Goal: Task Accomplishment & Management: Manage account settings

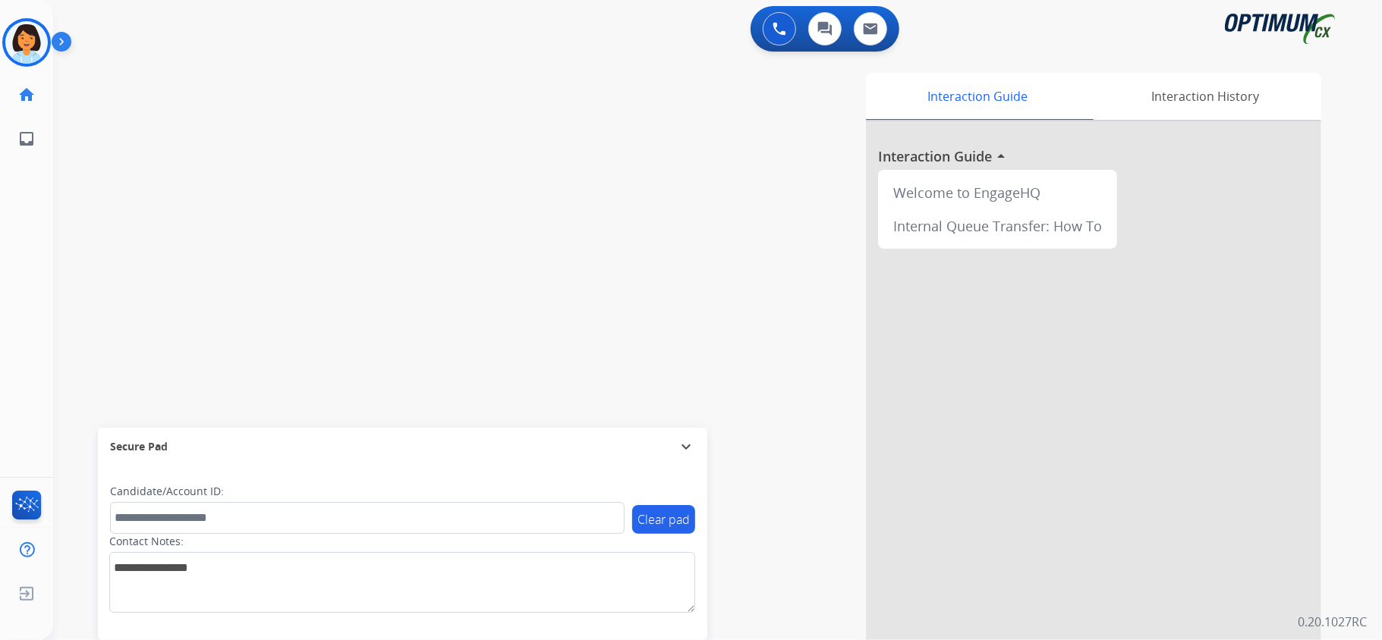
click at [0, 32] on div "[PERSON_NAME] Training Edit Avatar Agent: [PERSON_NAME] Profile: OCX Training" at bounding box center [26, 42] width 53 height 49
click at [21, 44] on img at bounding box center [26, 42] width 42 height 42
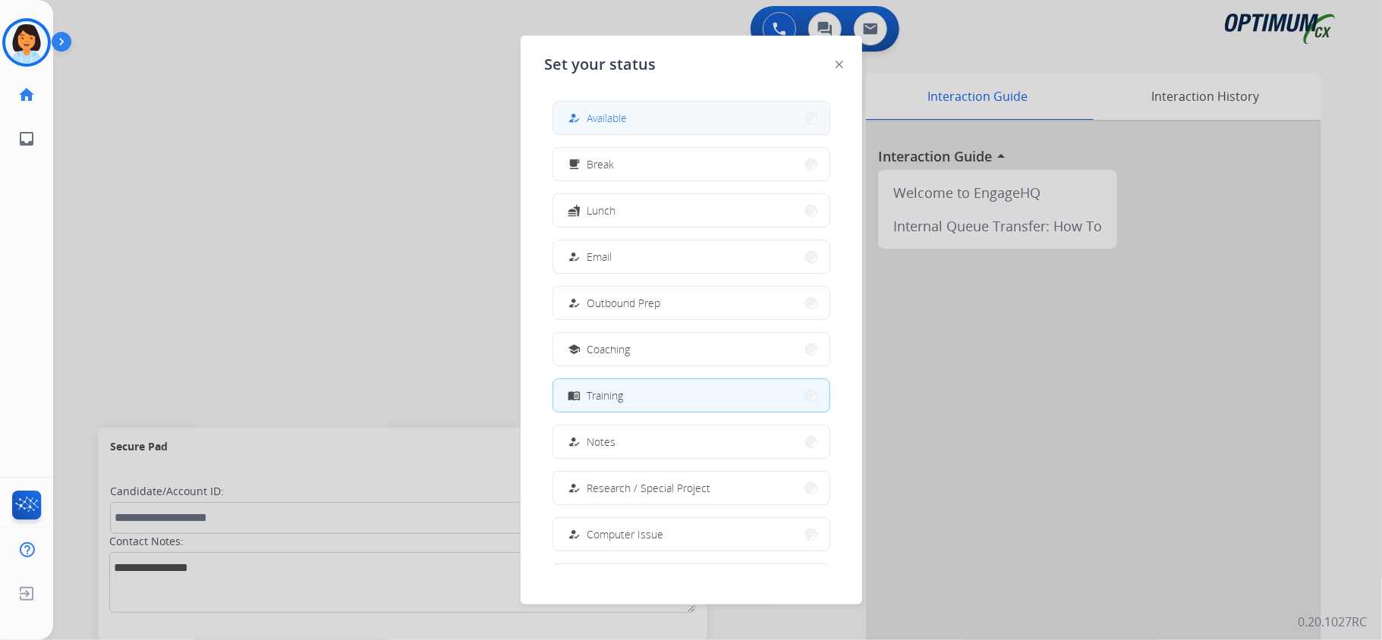
click at [656, 125] on button "how_to_reg Available" at bounding box center [691, 118] width 276 height 33
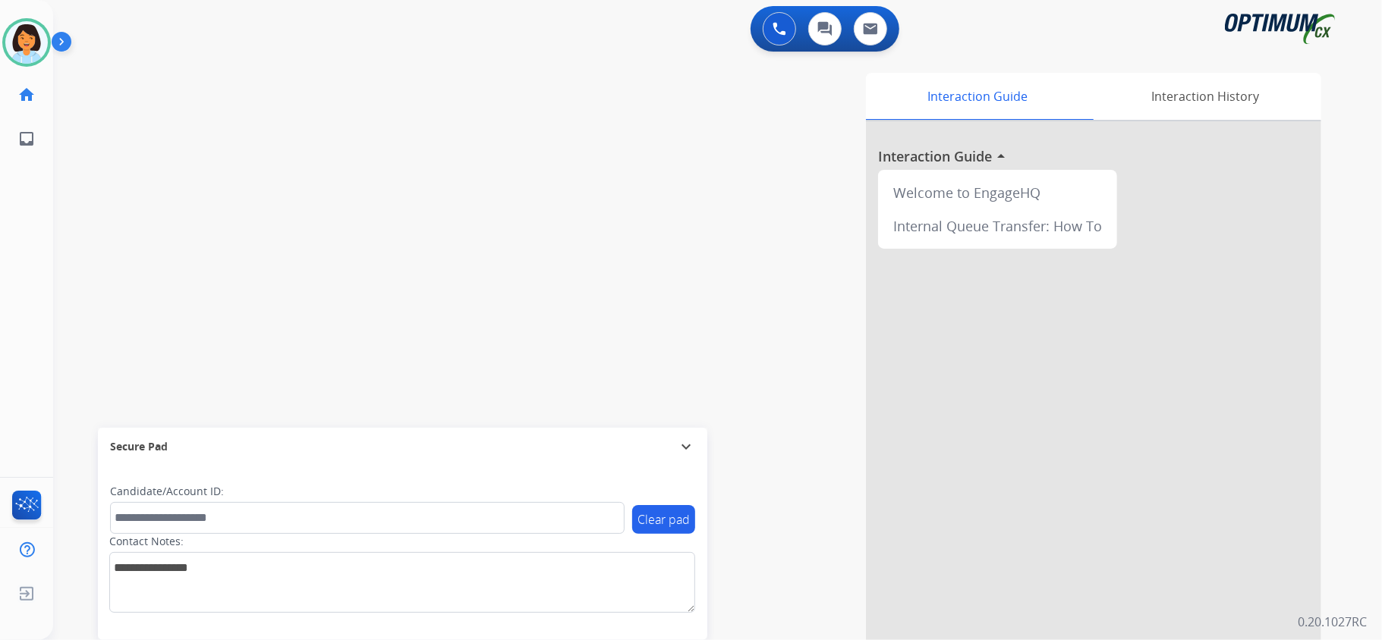
scroll to position [47, 0]
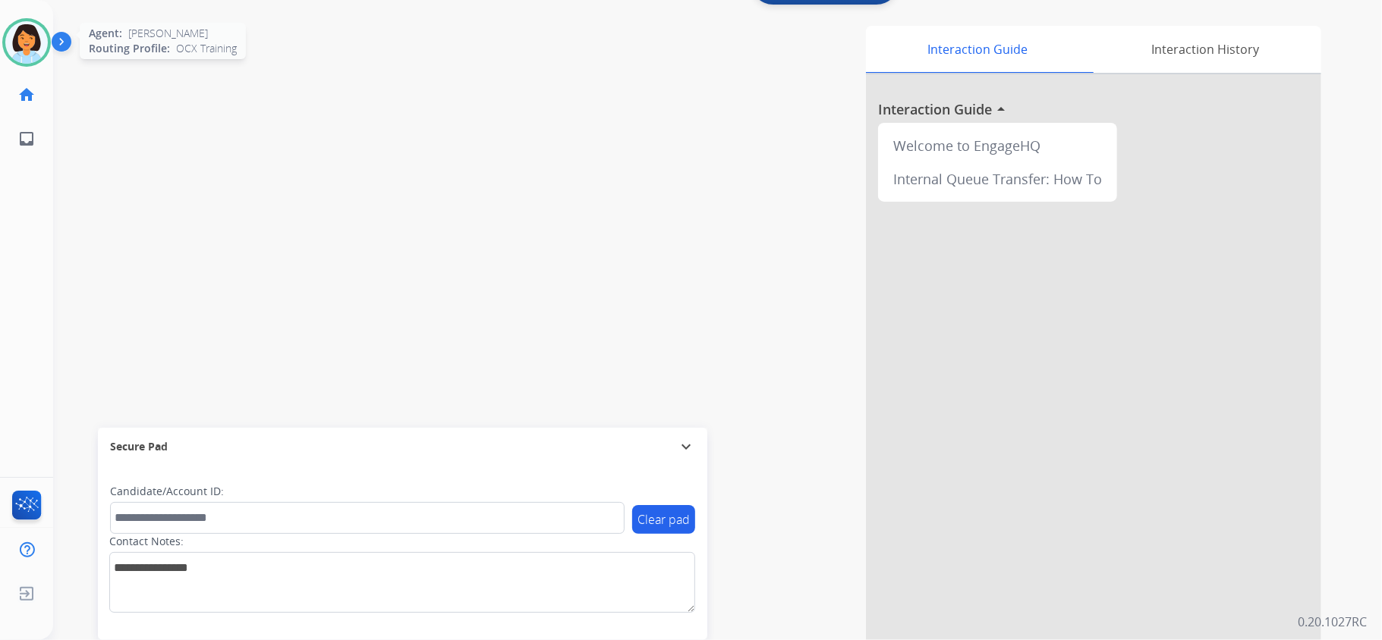
click at [21, 38] on img at bounding box center [26, 42] width 42 height 42
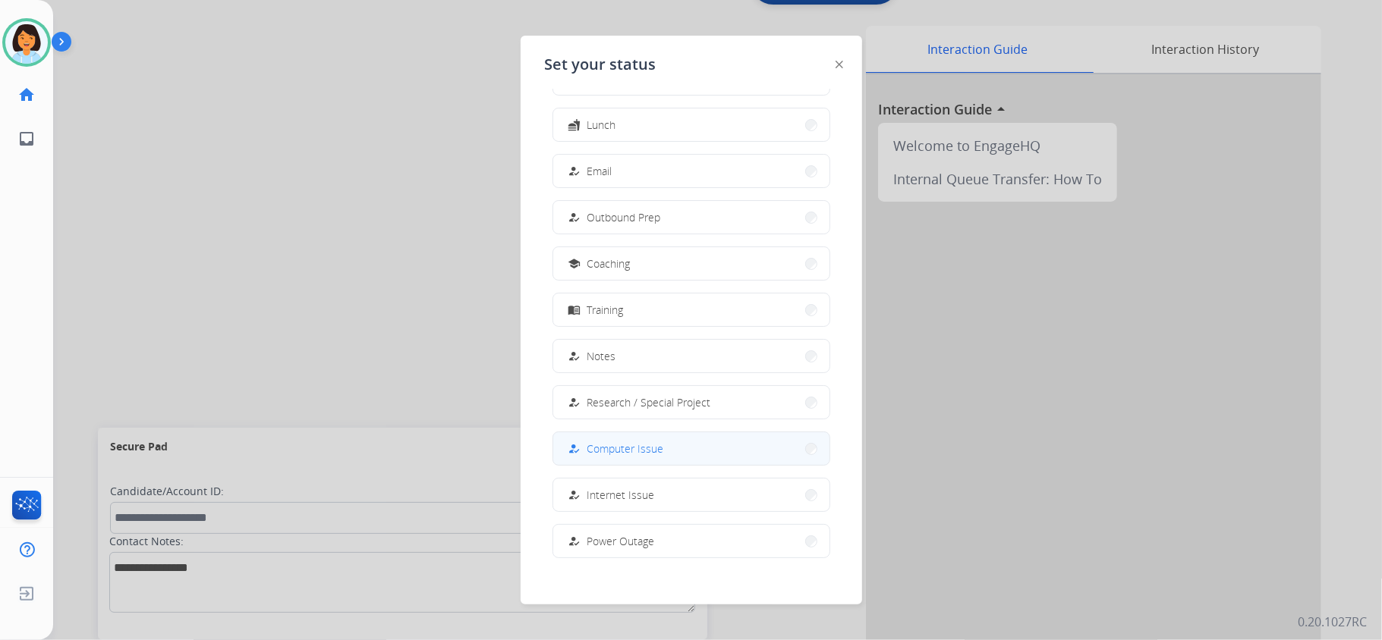
scroll to position [143, 0]
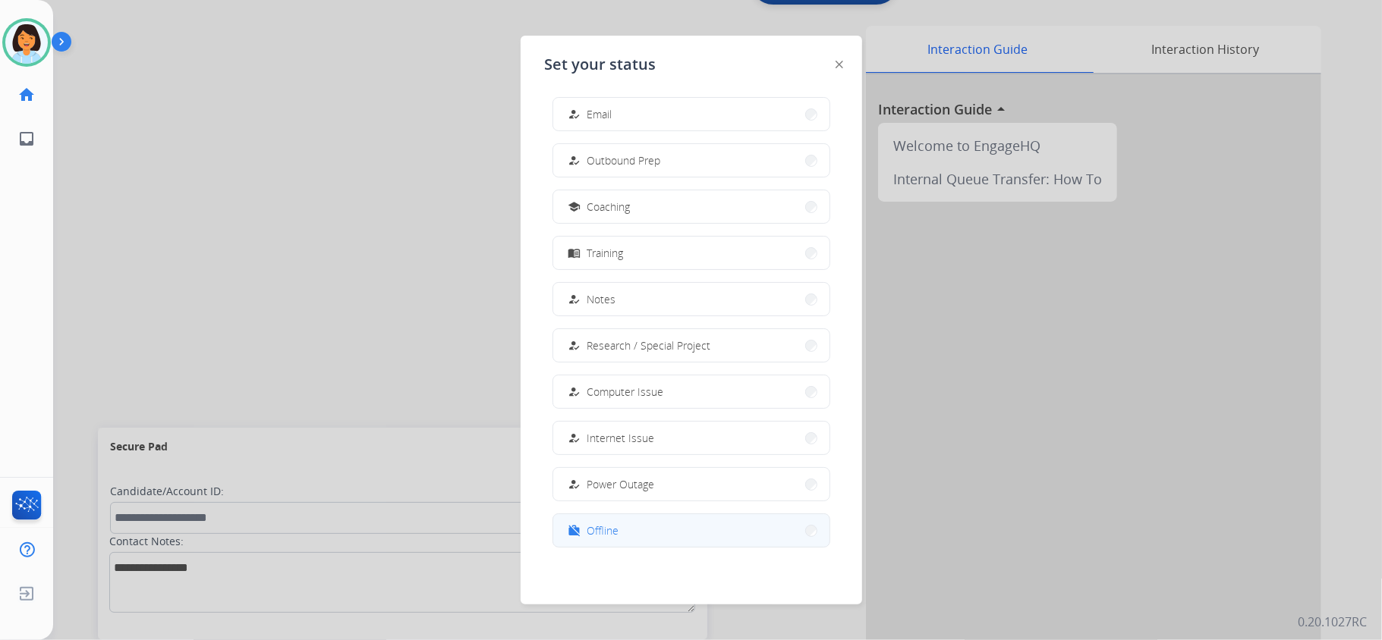
click at [634, 525] on button "work_off Offline" at bounding box center [691, 530] width 276 height 33
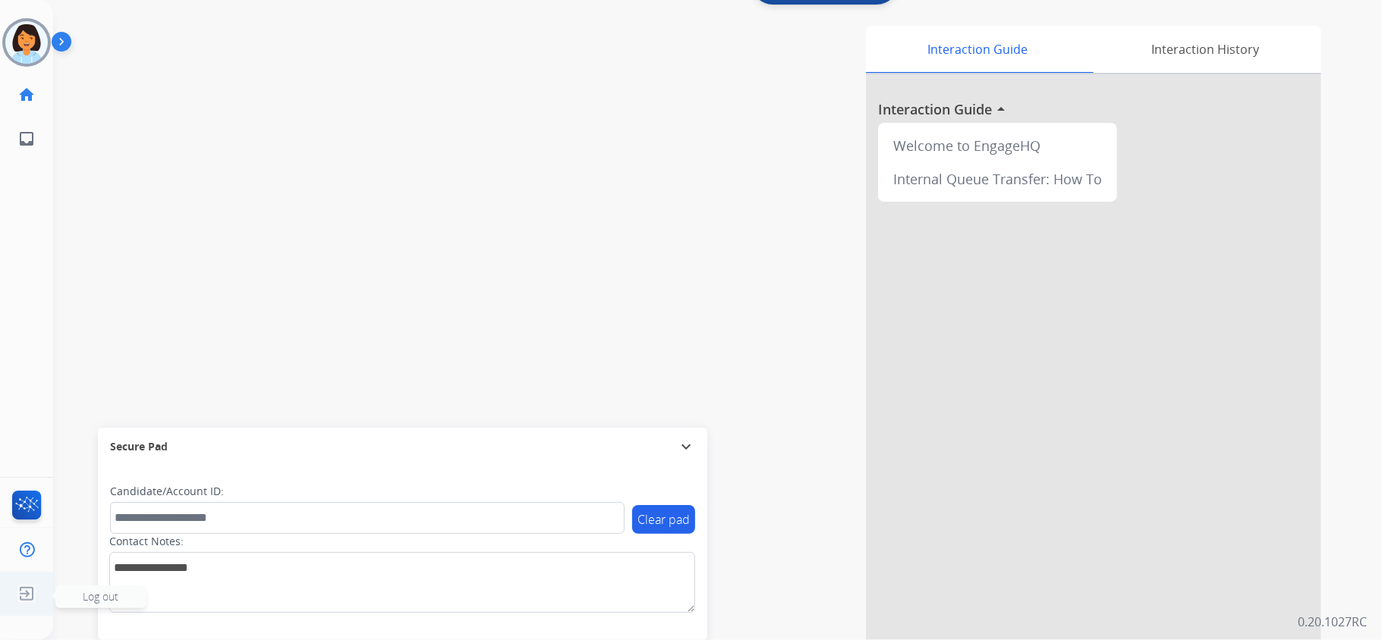
click at [21, 605] on img at bounding box center [26, 594] width 27 height 29
click at [27, 593] on img at bounding box center [26, 594] width 27 height 29
